Goal: Task Accomplishment & Management: Use online tool/utility

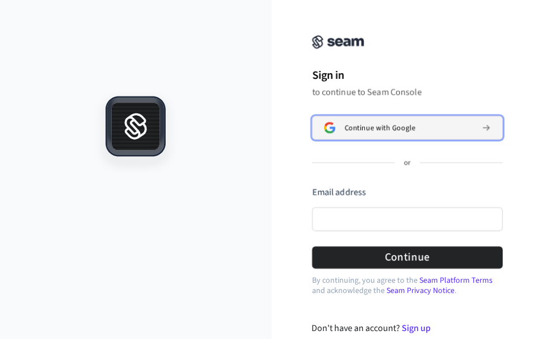
click at [367, 120] on button "Continue with Google" at bounding box center [407, 128] width 191 height 24
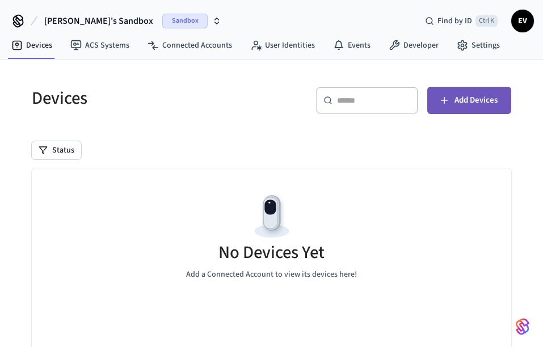
click at [449, 107] on button "Add Devices" at bounding box center [469, 100] width 84 height 27
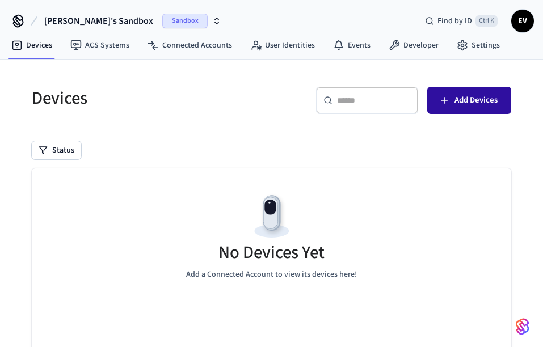
click at [460, 92] on button "Add Devices" at bounding box center [469, 100] width 84 height 27
